Goal: Information Seeking & Learning: Learn about a topic

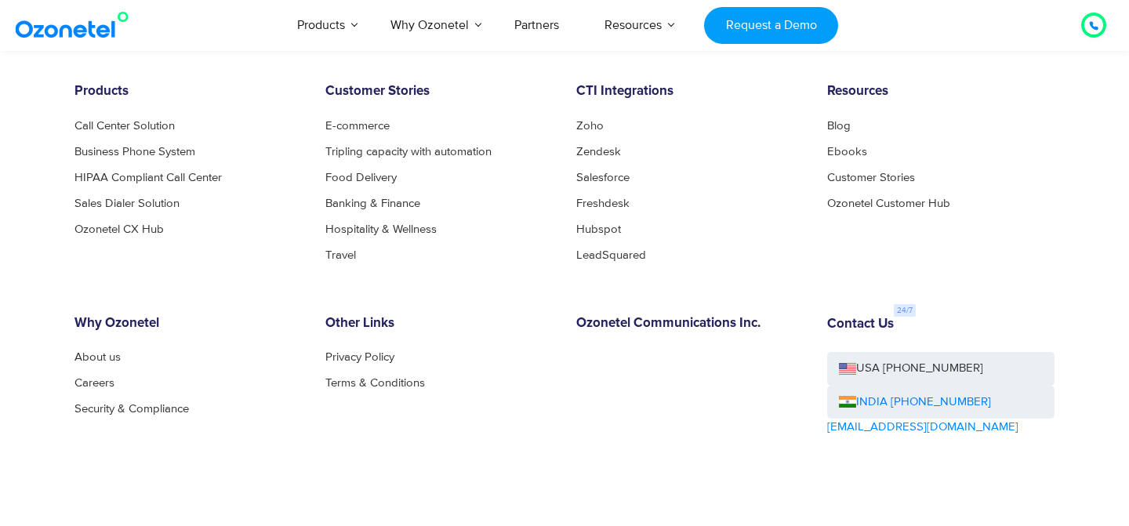
scroll to position [8570, 0]
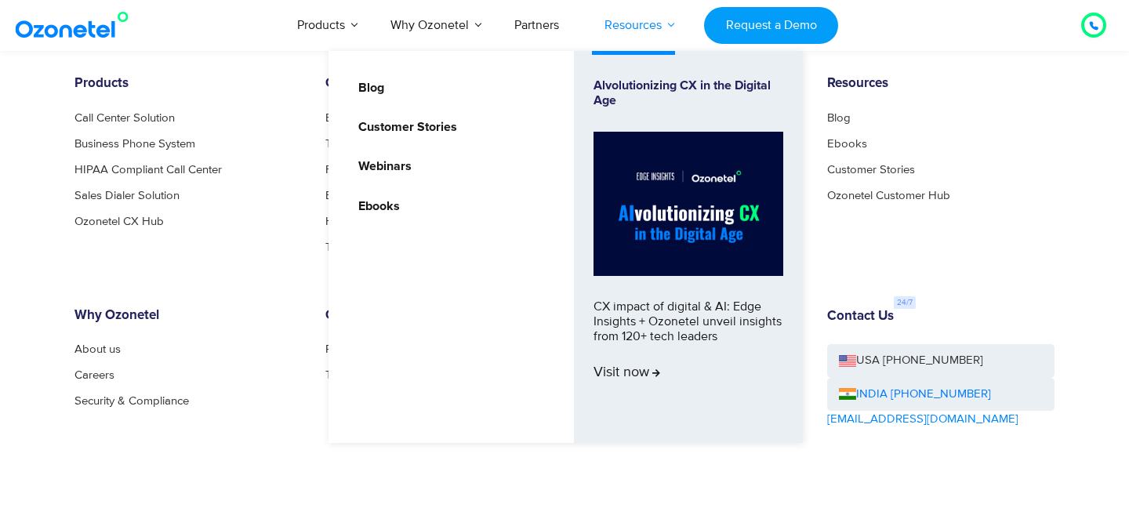
click at [664, 24] on link "Resources" at bounding box center [633, 25] width 103 height 52
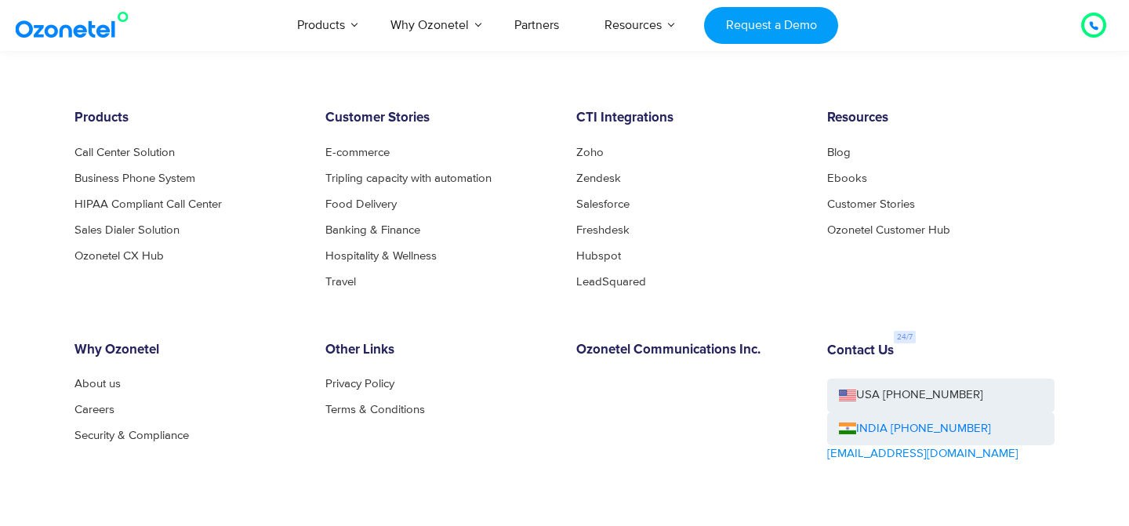
scroll to position [8534, 0]
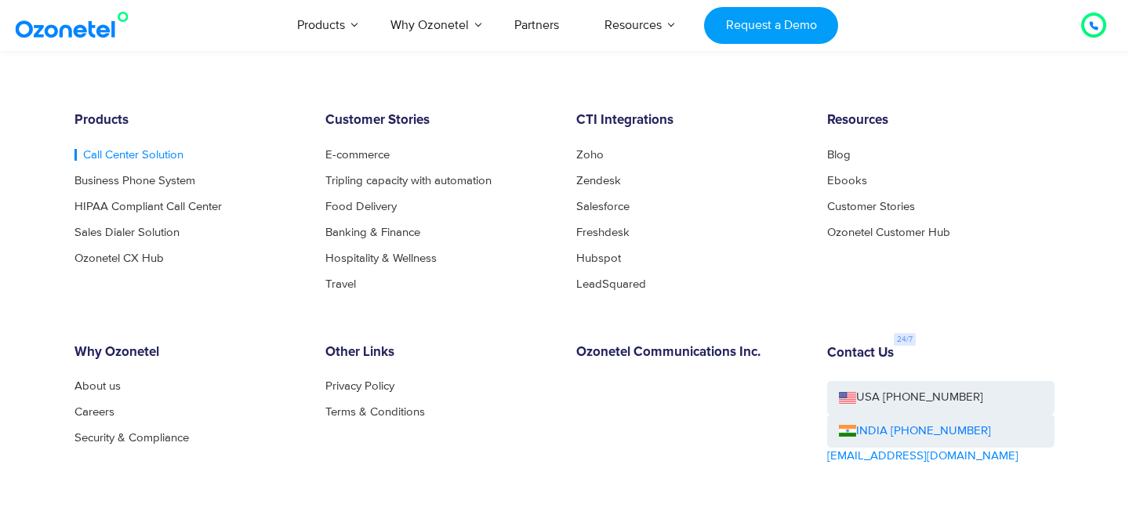
click at [114, 153] on link "Call Center Solution" at bounding box center [128, 155] width 109 height 12
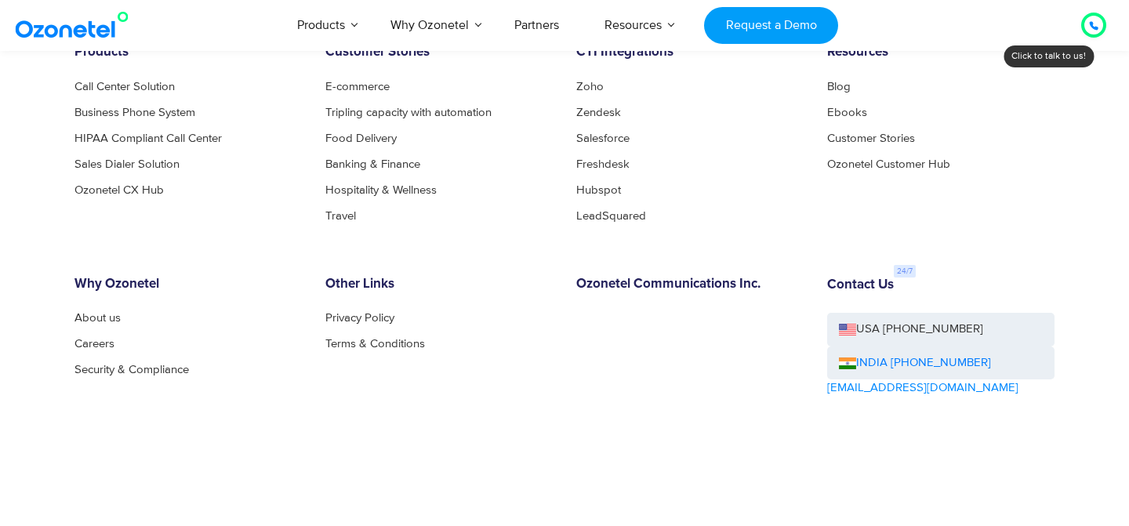
scroll to position [6435, 0]
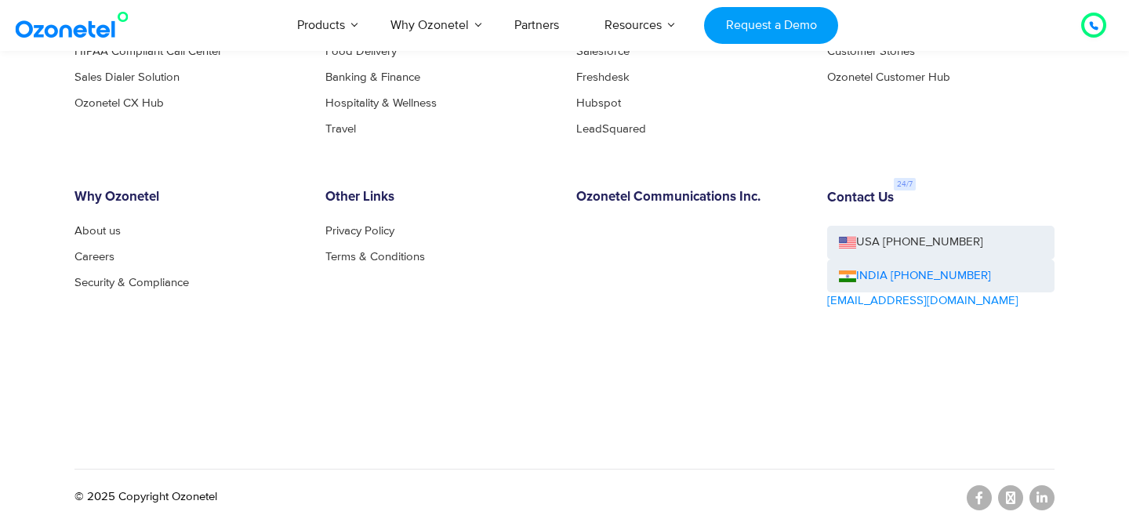
click at [64, 225] on div "Why Ozonetel About us Careers Security & Compliance" at bounding box center [188, 294] width 251 height 209
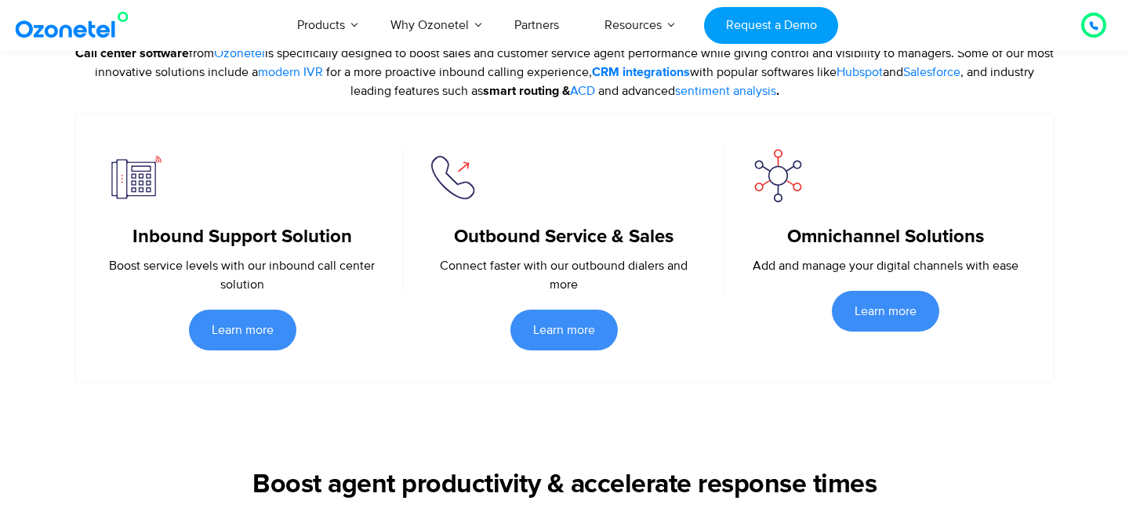
scroll to position [0, 0]
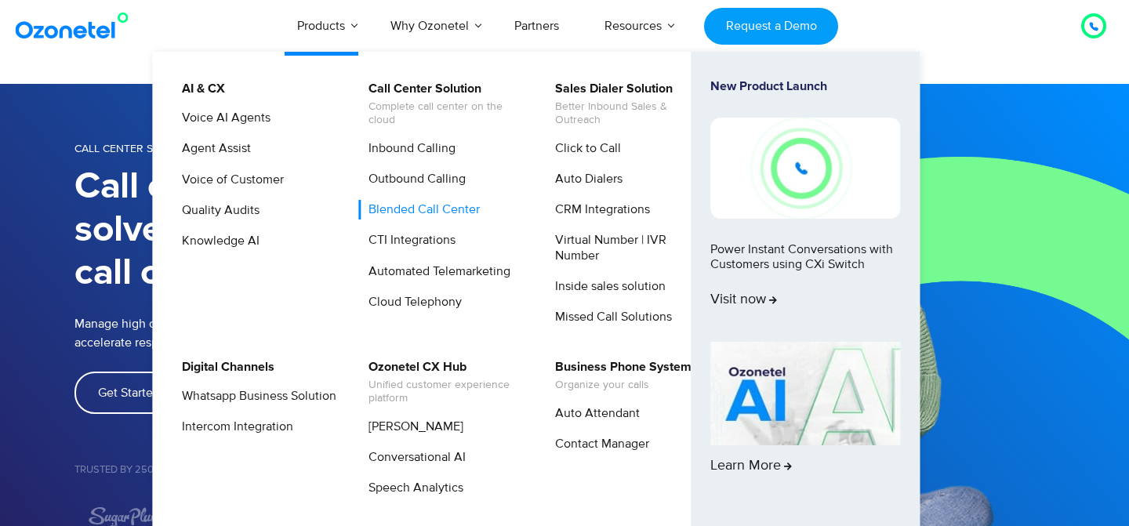
click at [419, 215] on link "Blended Call Center" at bounding box center [420, 210] width 124 height 20
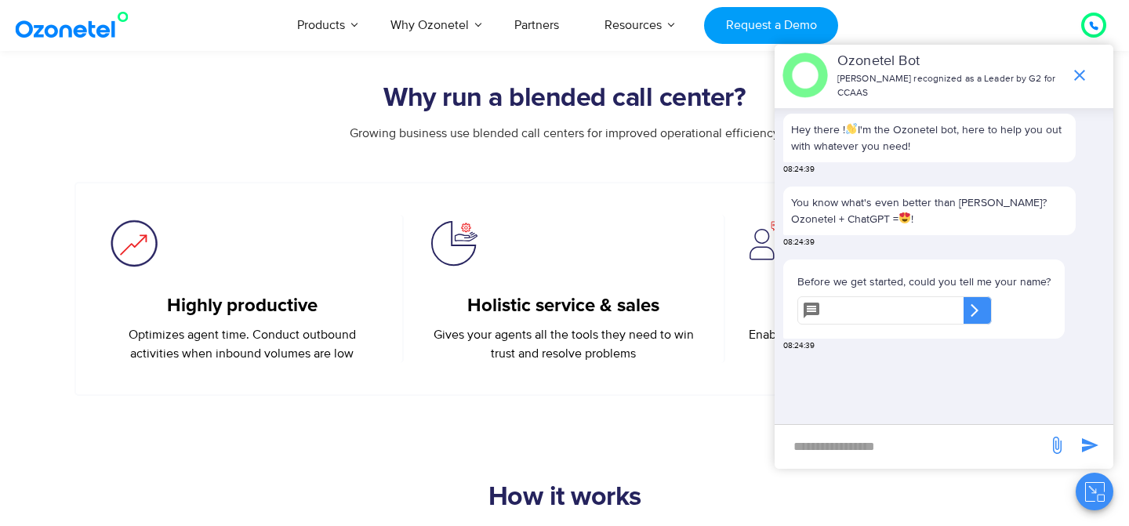
scroll to position [589, 0]
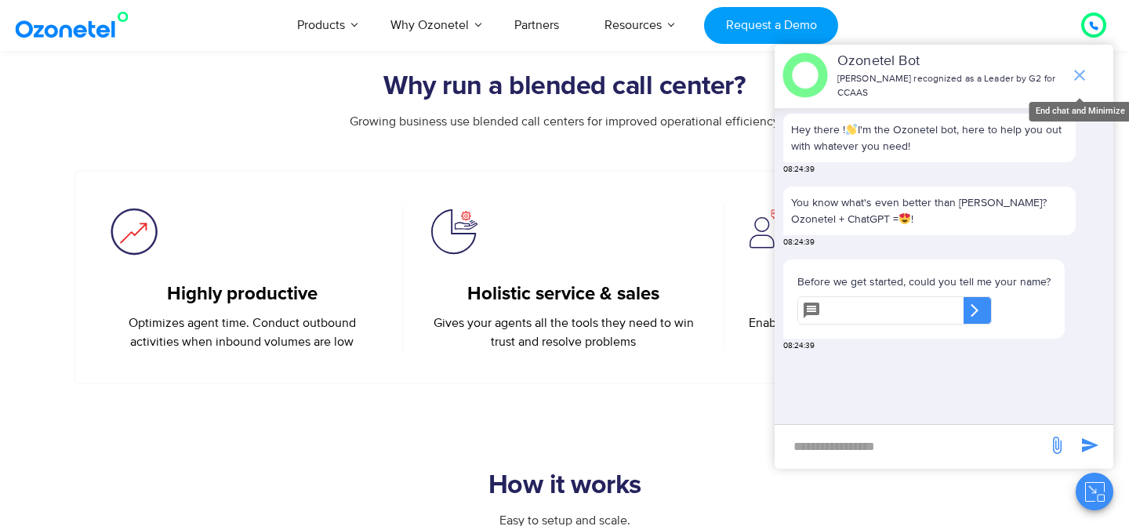
click at [1087, 75] on icon "end chat or minimize" at bounding box center [1079, 75] width 19 height 19
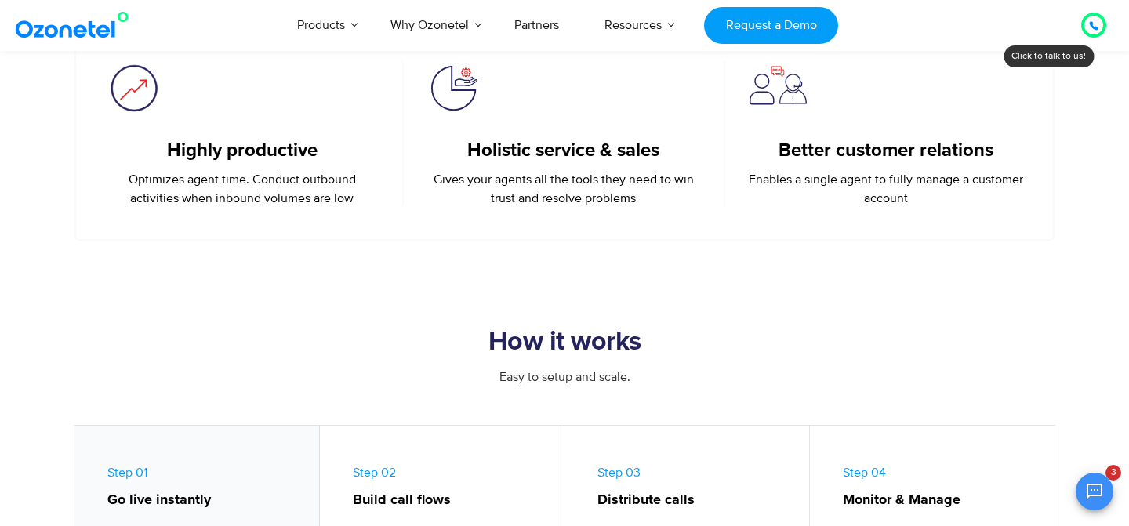
scroll to position [760, 0]
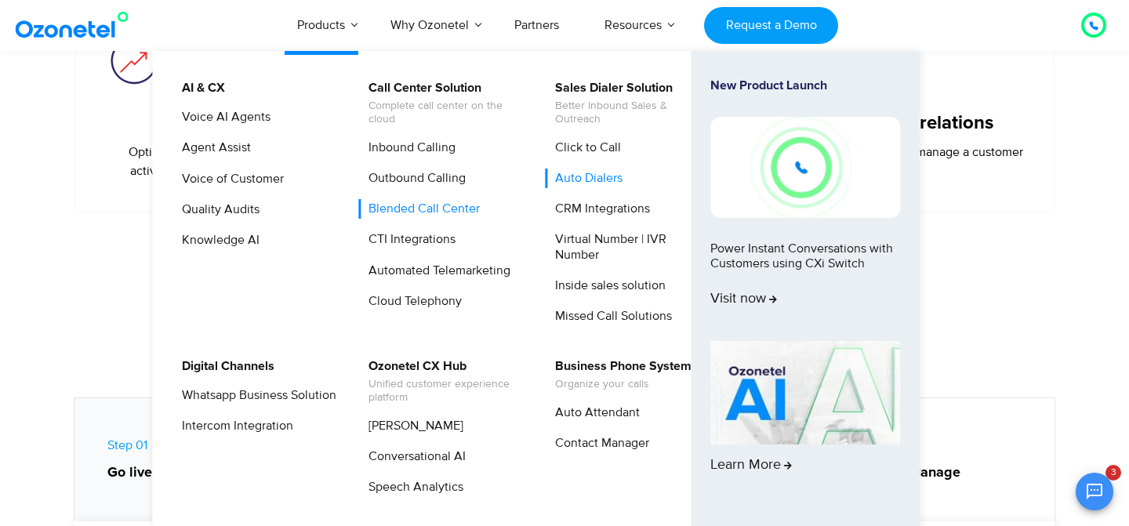
click at [571, 174] on link "Auto Dialers" at bounding box center [585, 179] width 80 height 20
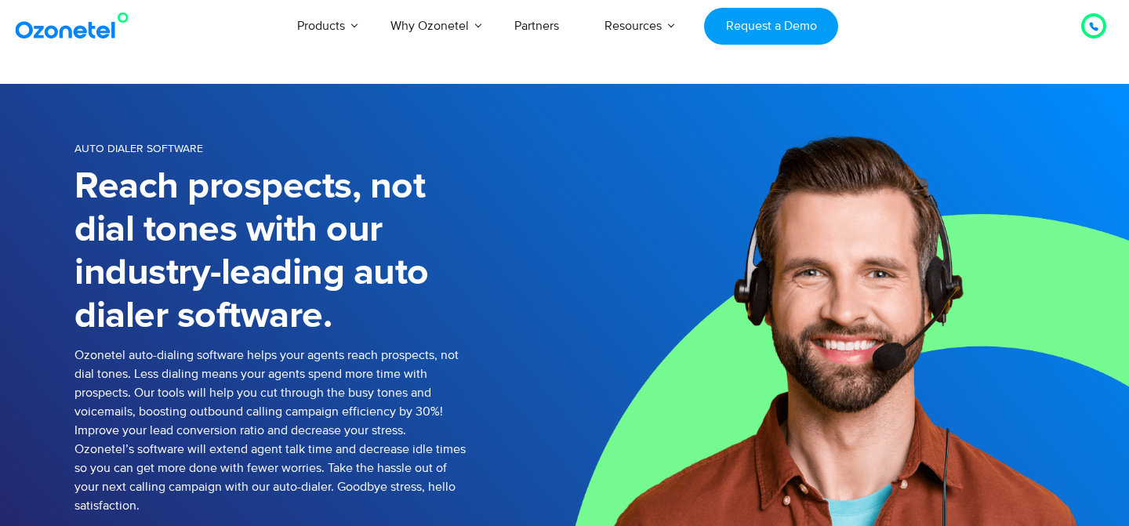
click at [1086, 17] on div at bounding box center [1093, 25] width 25 height 25
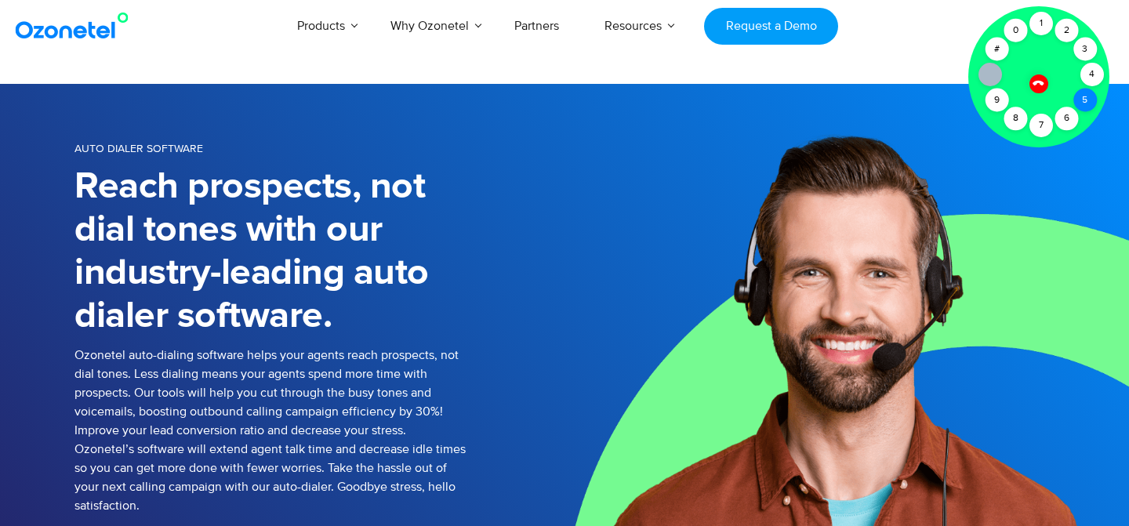
click at [1091, 103] on div "5" at bounding box center [1085, 101] width 24 height 24
click at [1066, 121] on div "6" at bounding box center [1066, 119] width 24 height 24
click at [1066, 120] on div "6" at bounding box center [1066, 119] width 24 height 24
click at [1035, 81] on icon at bounding box center [1037, 83] width 11 height 11
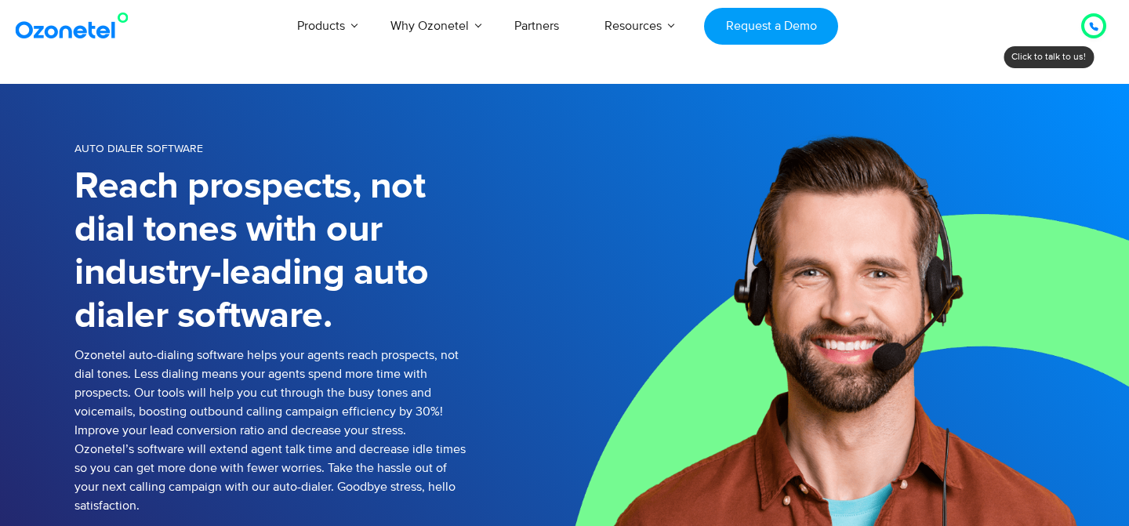
click at [1097, 19] on div at bounding box center [1093, 25] width 9 height 19
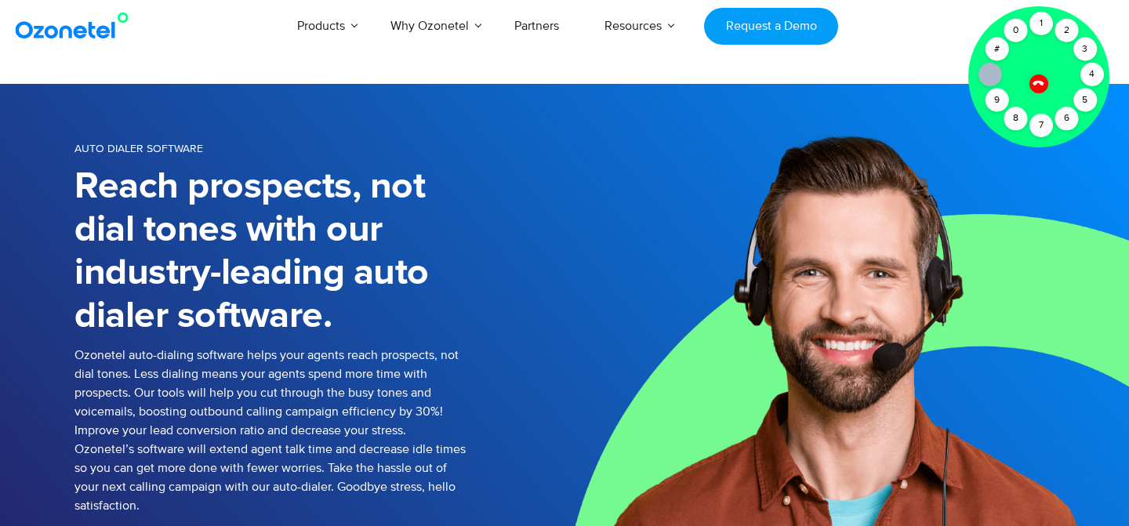
click at [1033, 82] on icon at bounding box center [1037, 83] width 11 height 11
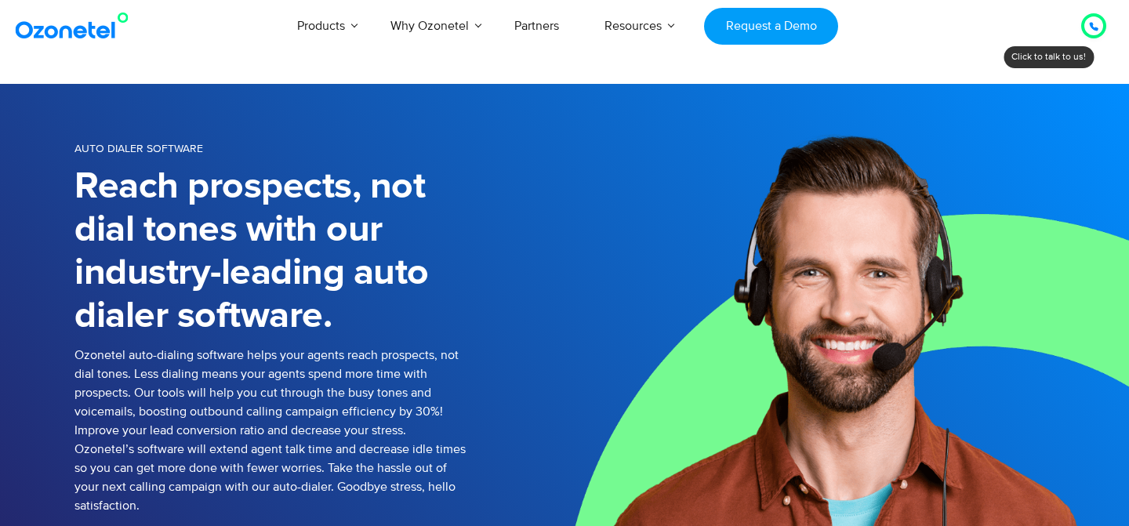
click at [1096, 20] on div at bounding box center [1093, 25] width 9 height 19
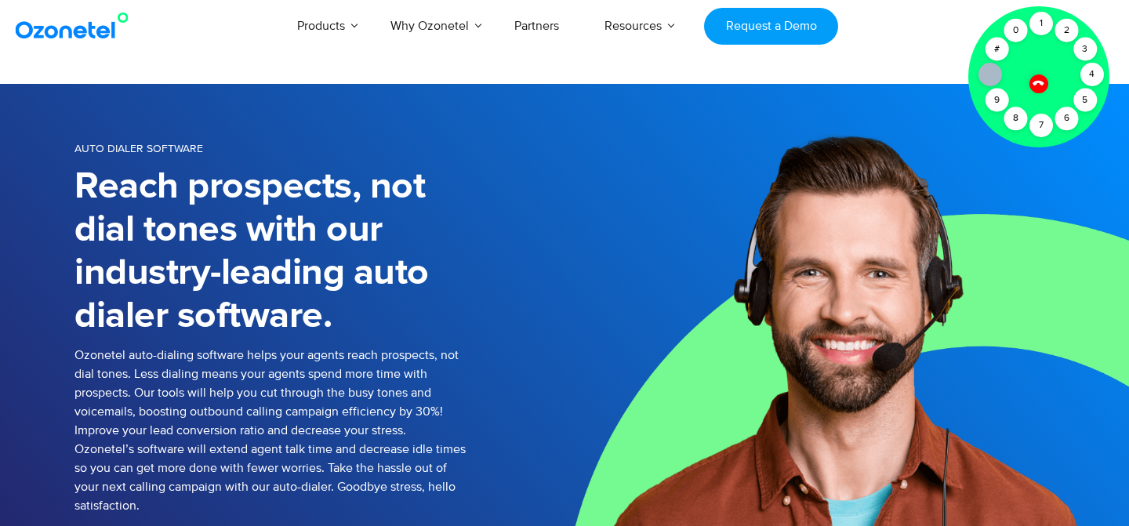
click at [1035, 81] on icon at bounding box center [1037, 83] width 11 height 11
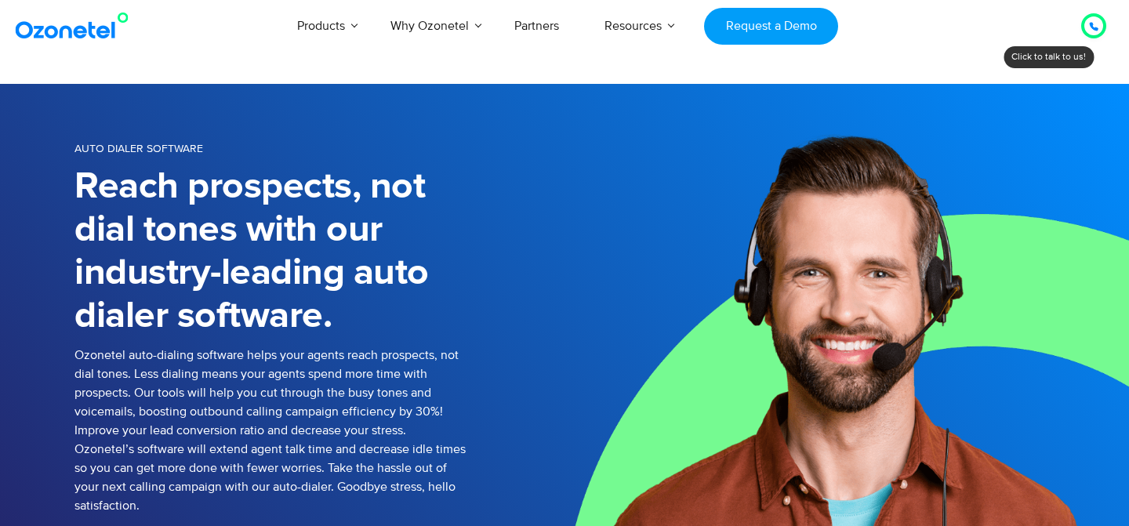
click at [1091, 35] on div at bounding box center [1093, 25] width 25 height 25
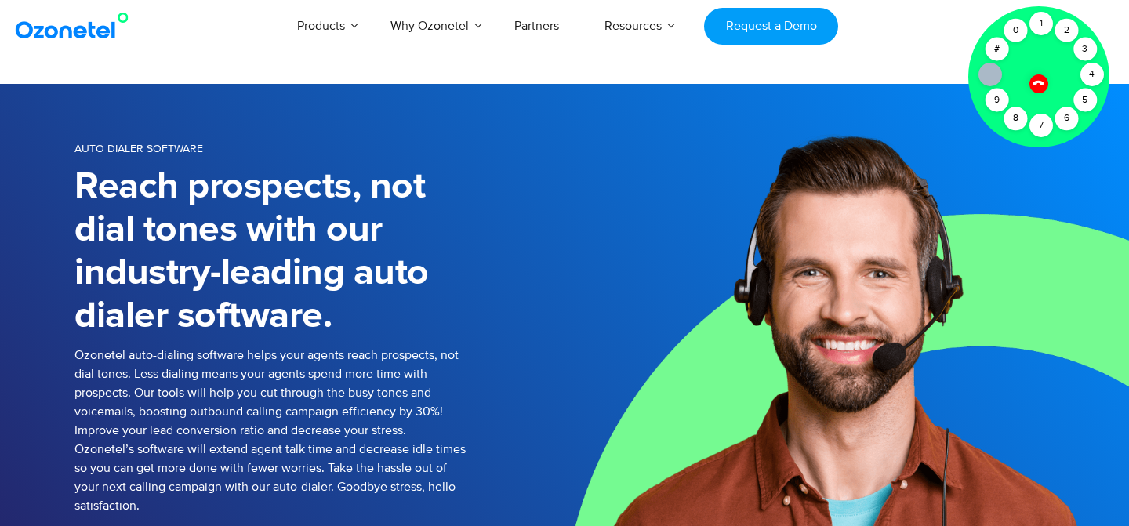
click at [1049, 84] on div at bounding box center [1038, 76] width 141 height 141
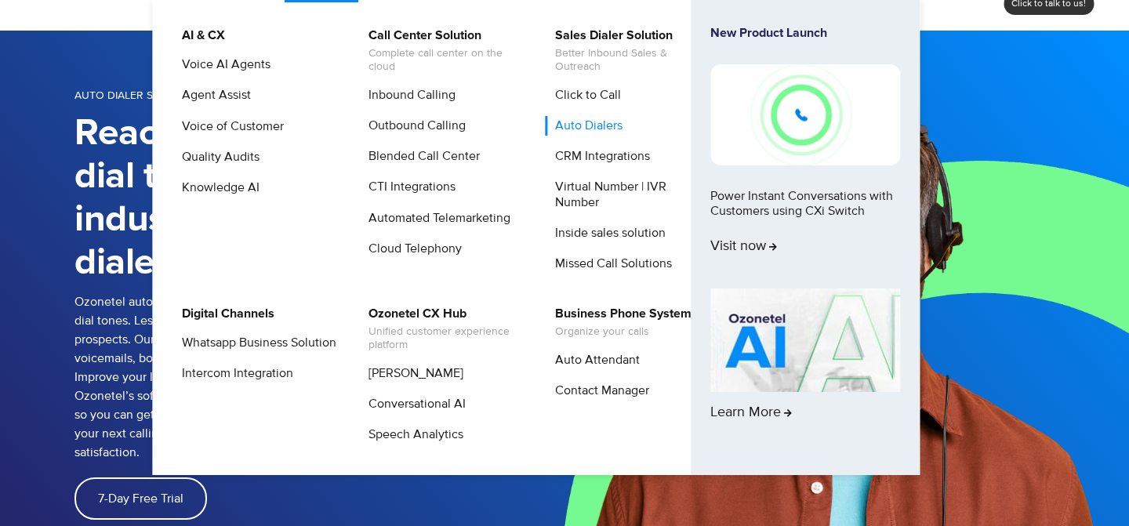
scroll to position [56, 0]
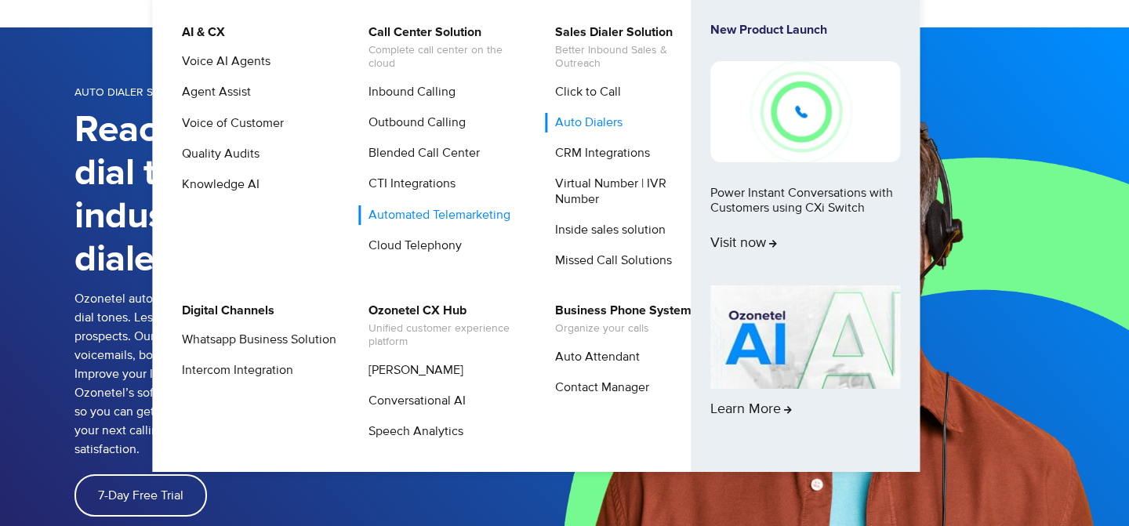
click at [448, 216] on link "Automated Telemarketing" at bounding box center [435, 215] width 154 height 20
